Goal: Information Seeking & Learning: Learn about a topic

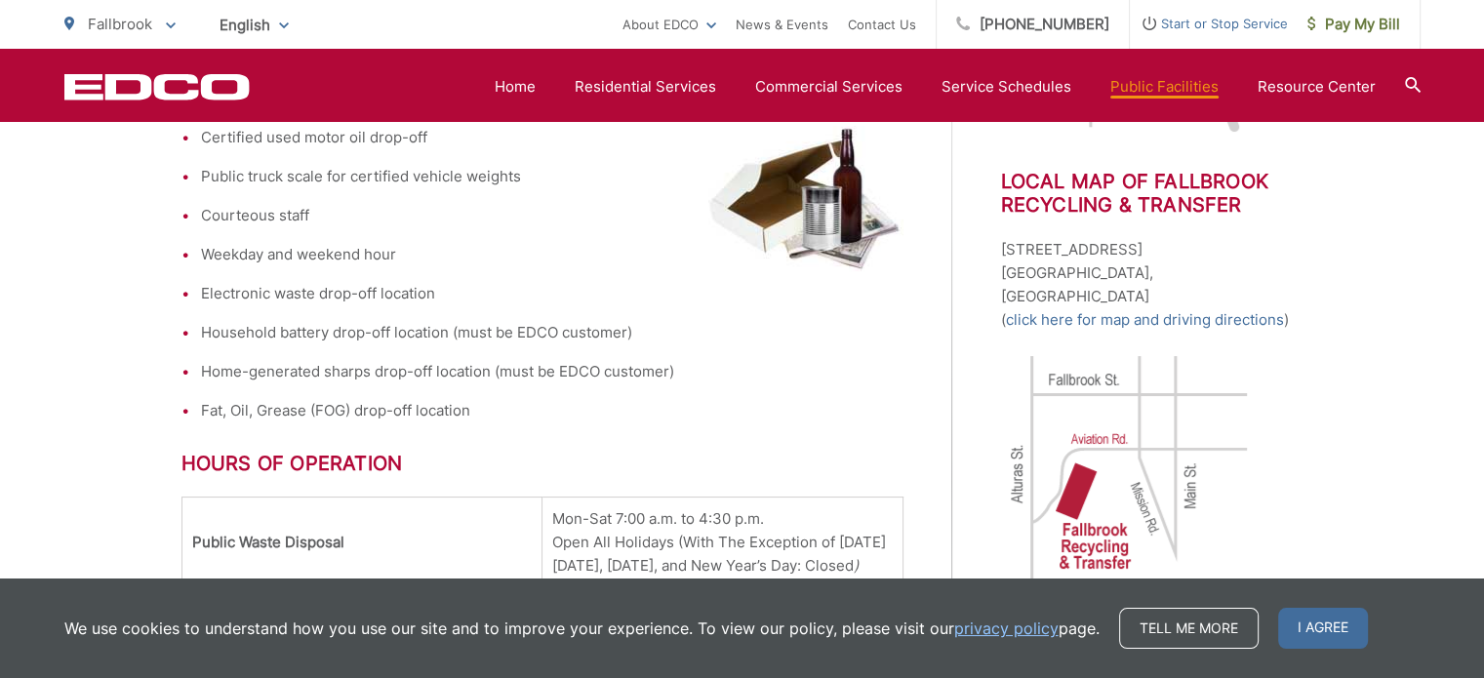
scroll to position [781, 0]
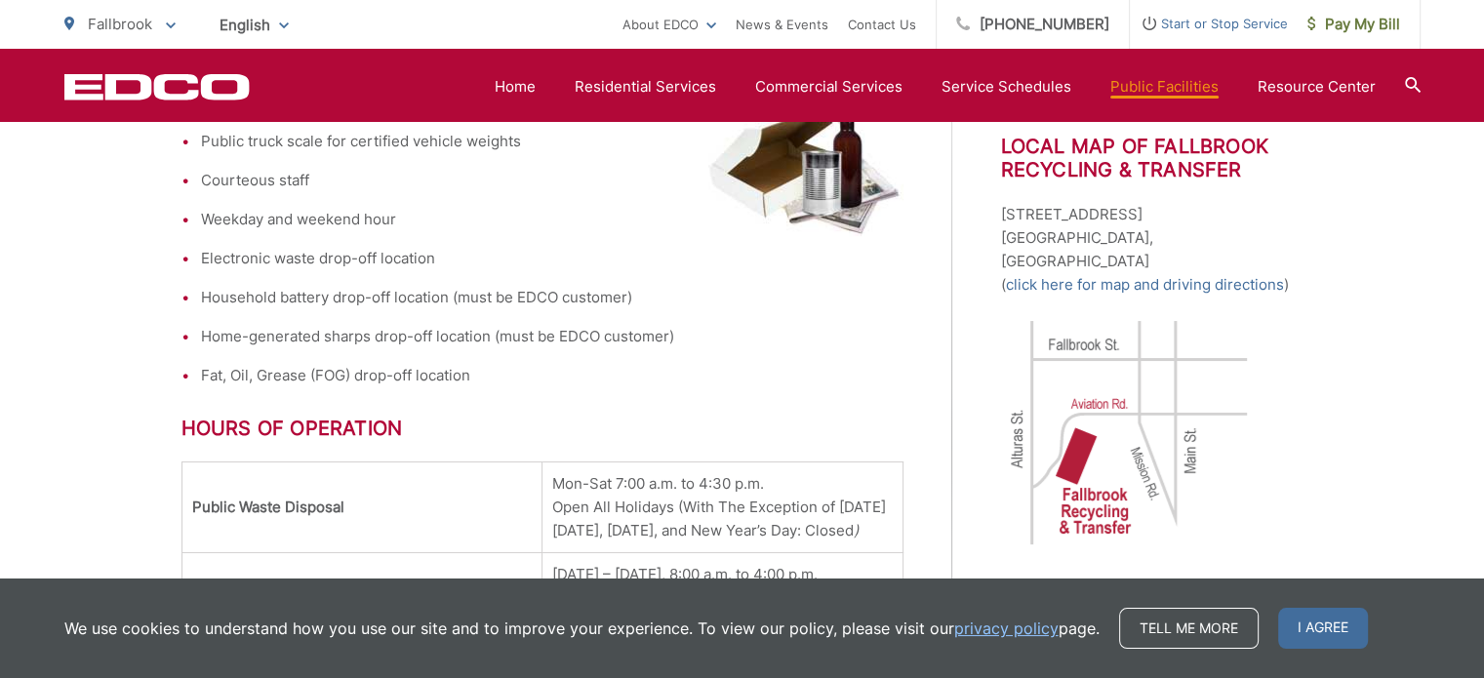
click at [1425, 22] on div "Fallbrook To change your zip code, enter it below and press change. Change Take…" at bounding box center [742, 24] width 1484 height 49
click at [906, 298] on div "For North County residents and businesses, Fallbrook Recycling & Transfer offer…" at bounding box center [567, 433] width 771 height 1277
click at [513, 85] on link "Home" at bounding box center [515, 86] width 41 height 23
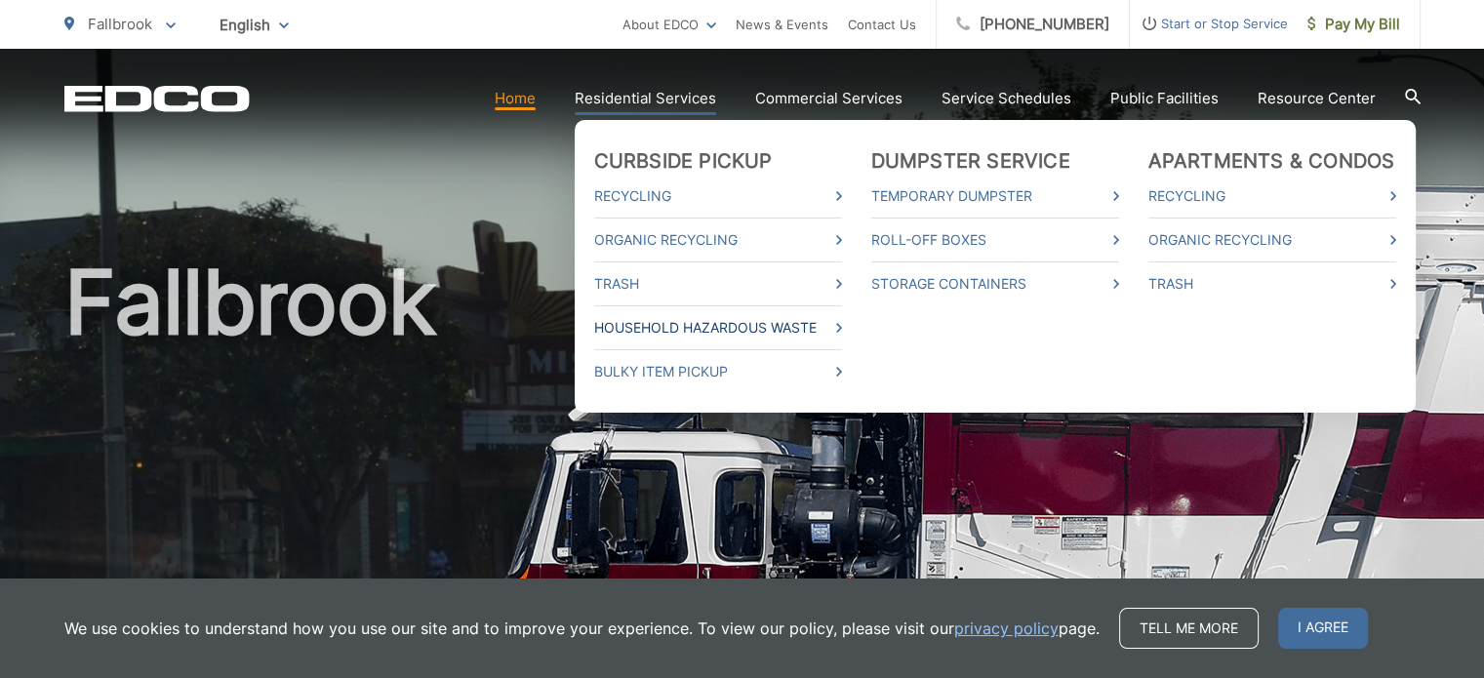
click at [735, 328] on link "Household Hazardous Waste" at bounding box center [718, 327] width 248 height 23
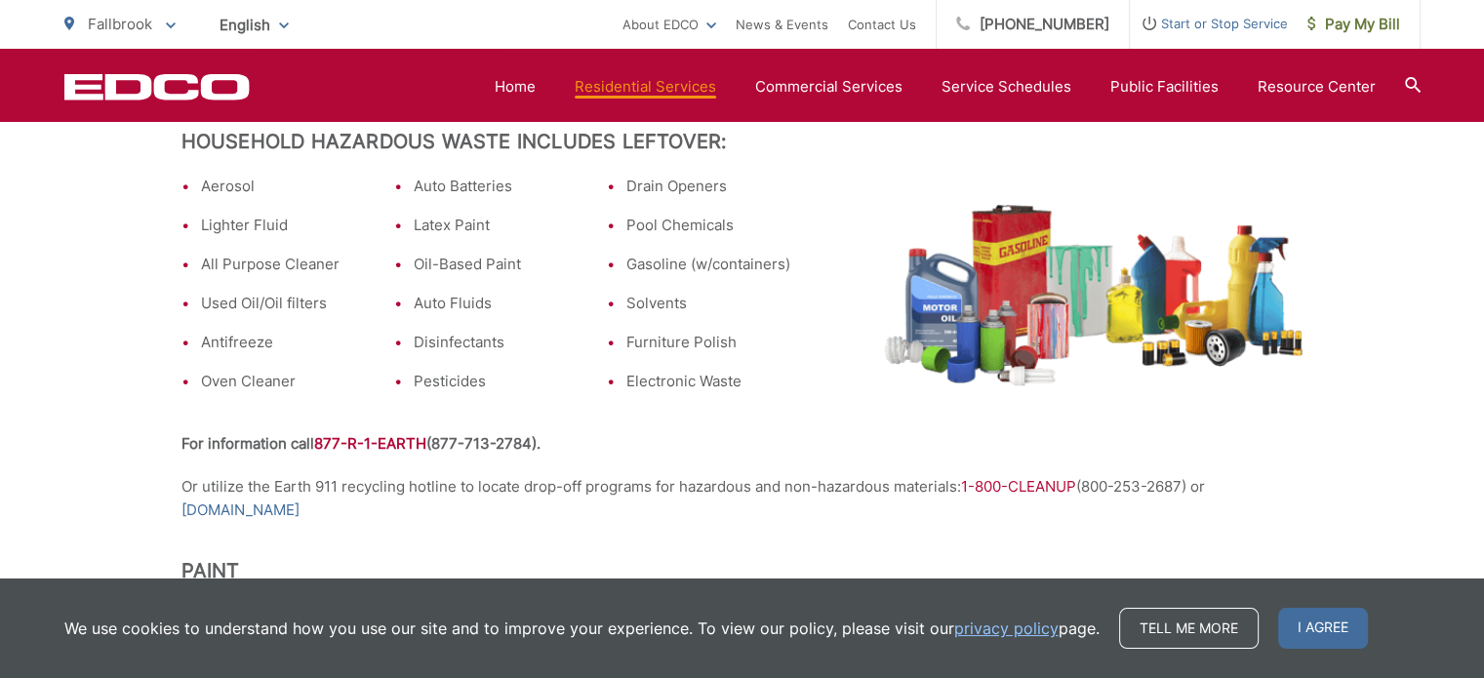
scroll to position [570, 0]
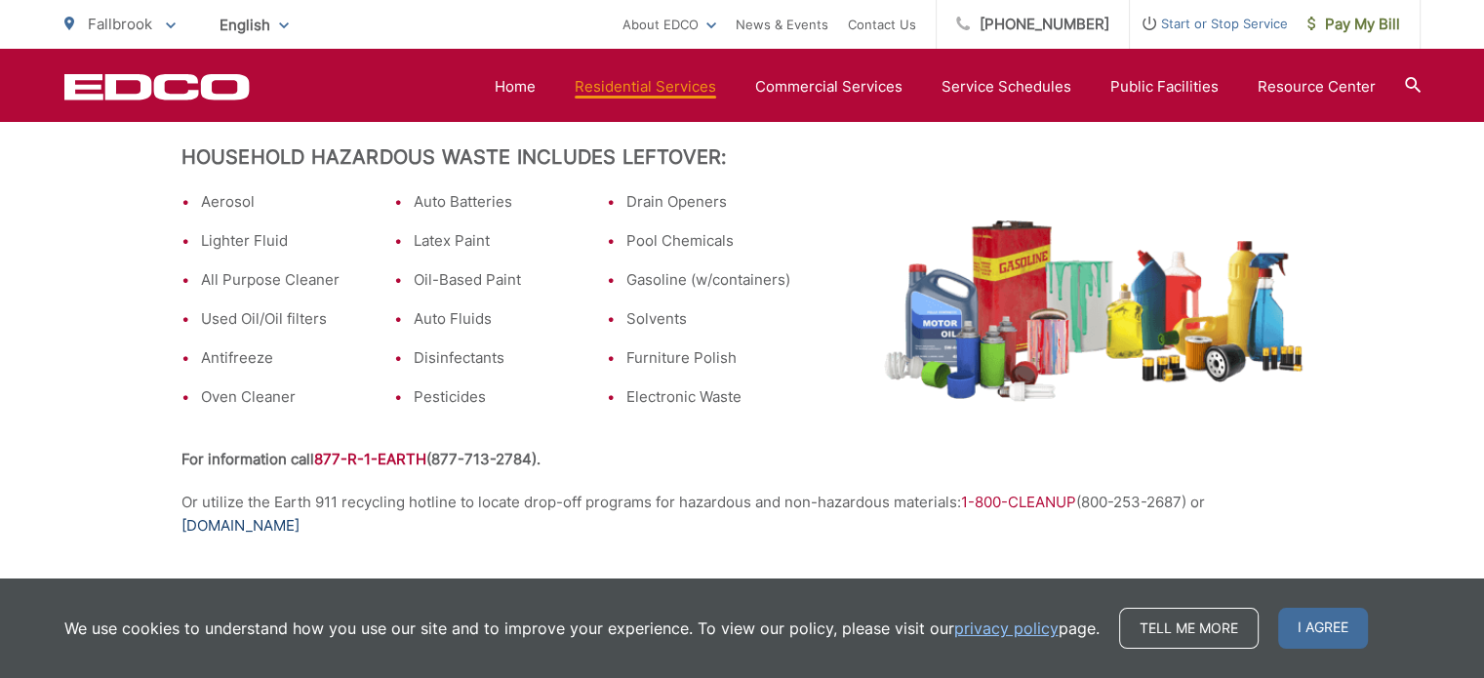
click at [249, 530] on link "www.earth911.org" at bounding box center [241, 525] width 118 height 23
click at [226, 531] on link "www.earth911.org" at bounding box center [241, 525] width 118 height 23
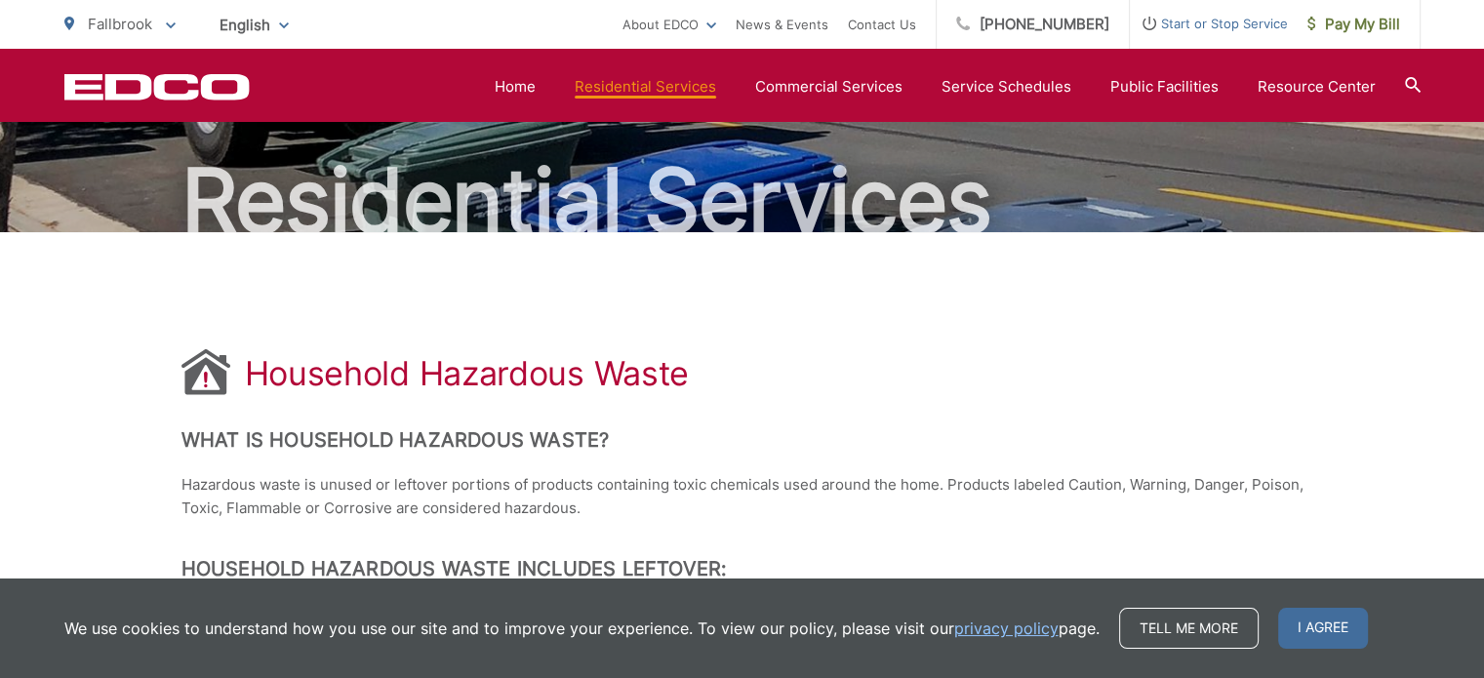
scroll to position [0, 0]
